Goal: Information Seeking & Learning: Compare options

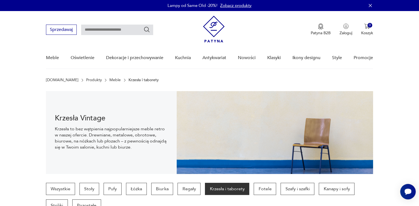
click at [107, 32] on input "text" at bounding box center [117, 30] width 72 height 11
type input "*****"
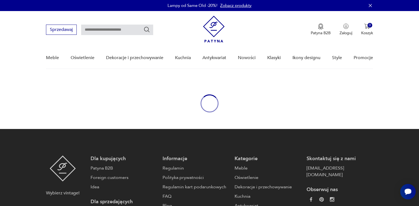
type input "*****"
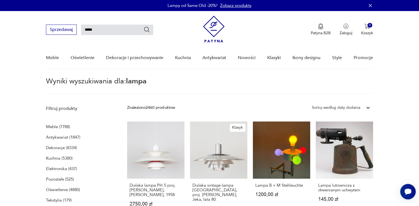
click at [147, 28] on icon "Szukaj" at bounding box center [146, 29] width 7 height 7
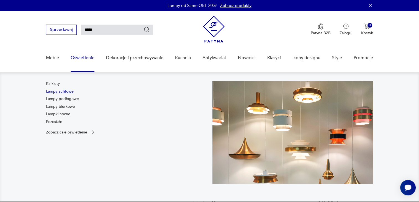
click at [66, 92] on link "Lampy sufitowe" at bounding box center [60, 92] width 28 height 6
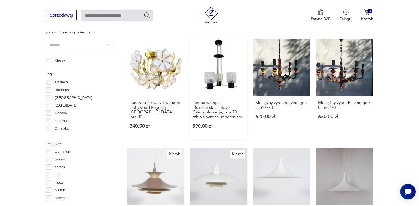
scroll to position [415, 0]
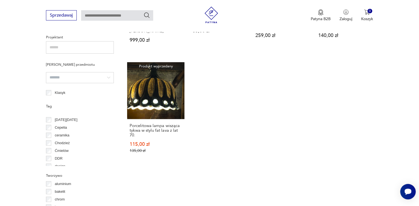
scroll to position [28, 0]
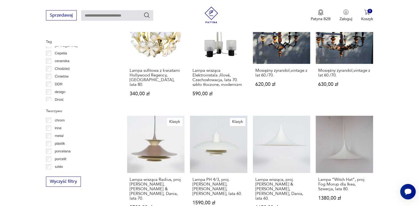
scroll to position [454, 0]
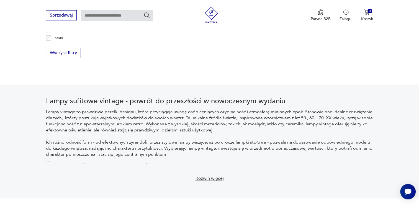
scroll to position [518, 0]
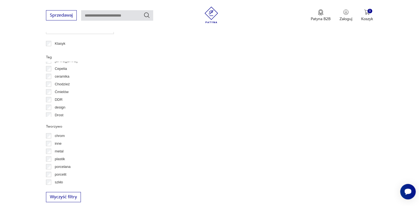
scroll to position [462, 0]
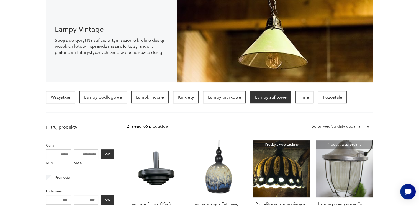
scroll to position [20, 0]
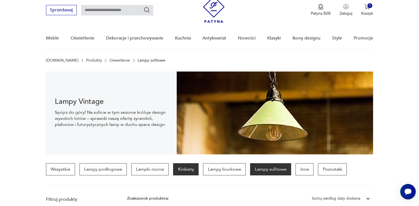
click at [182, 172] on p "Kinkiety" at bounding box center [185, 170] width 25 height 12
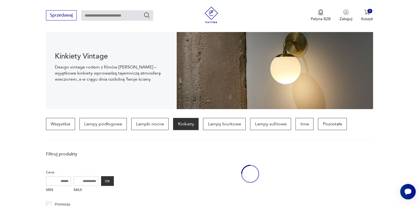
scroll to position [130, 0]
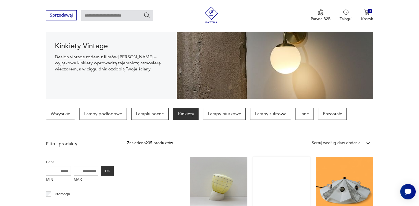
scroll to position [75, 0]
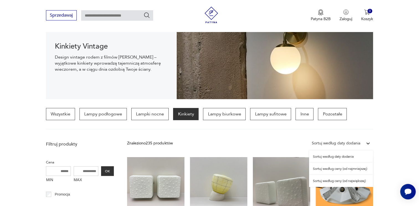
click at [334, 141] on div "Sortuj według daty dodania" at bounding box center [336, 144] width 48 height 6
click at [334, 169] on div "Sortuj według ceny (od najmniejszej)" at bounding box center [341, 169] width 64 height 12
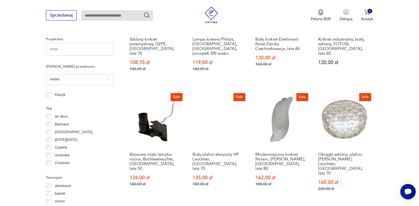
scroll to position [379, 0]
